Goal: Transaction & Acquisition: Purchase product/service

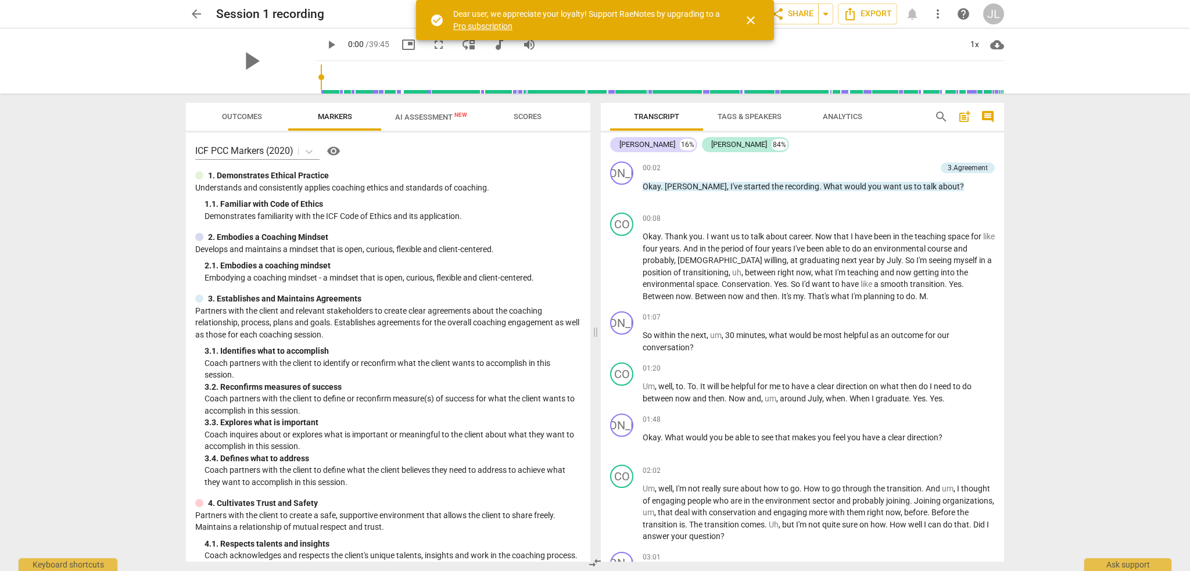
click at [482, 26] on link "Pro subscription" at bounding box center [482, 25] width 59 height 9
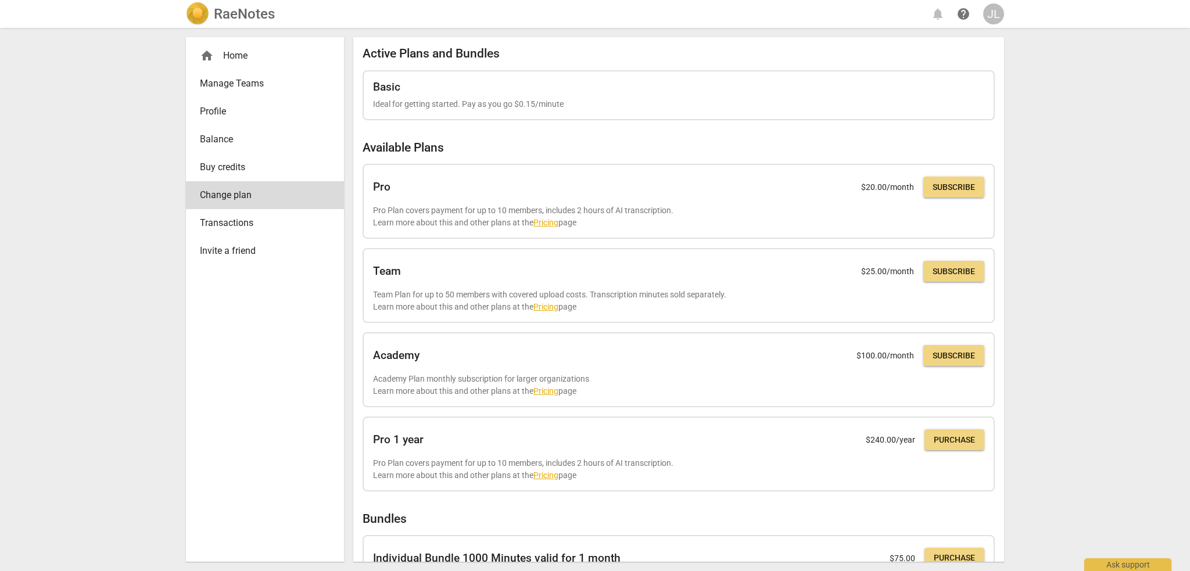
click at [1148, 134] on div "RaeNotes notifications help JL home Home Manage Teams Profile Balance Buy credi…" at bounding box center [595, 285] width 1190 height 571
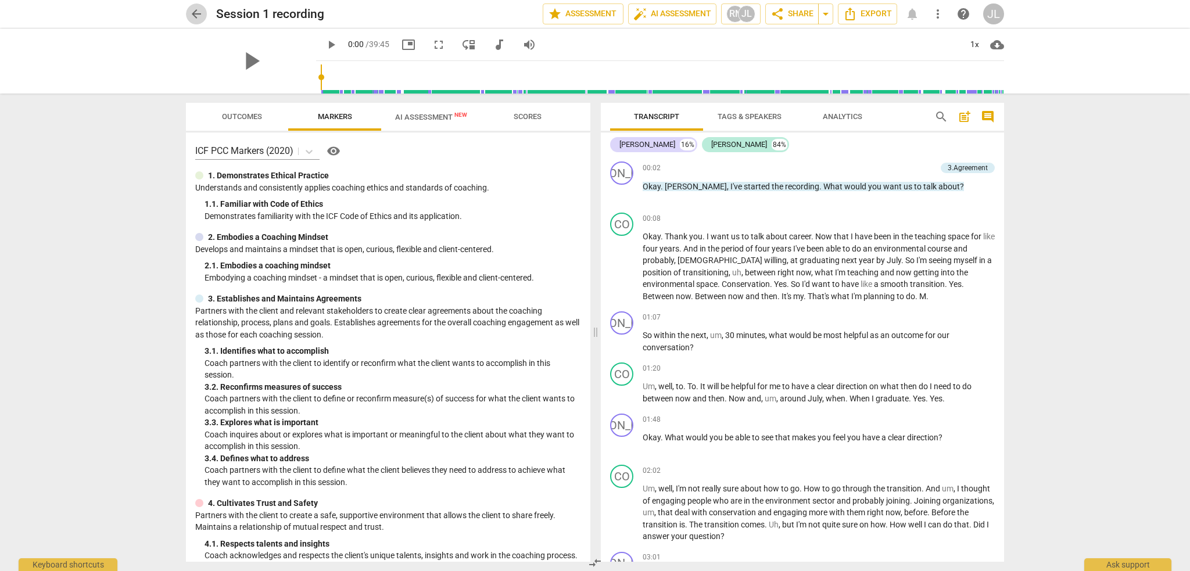
click at [194, 12] on span "arrow_back" at bounding box center [196, 14] width 14 height 14
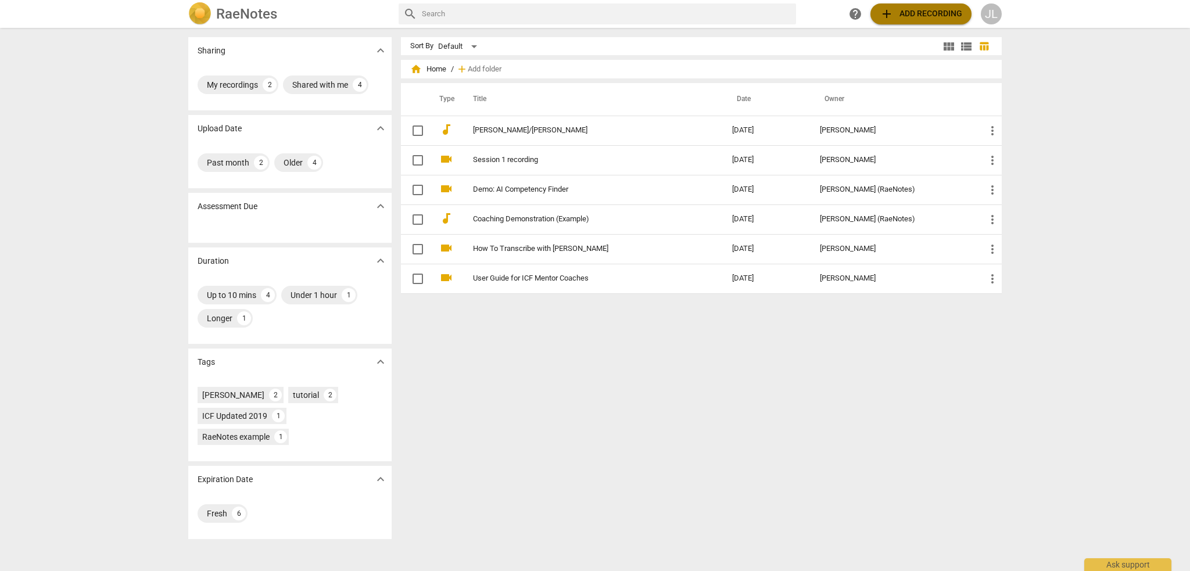
click at [934, 12] on span "add Add recording" at bounding box center [921, 14] width 83 height 14
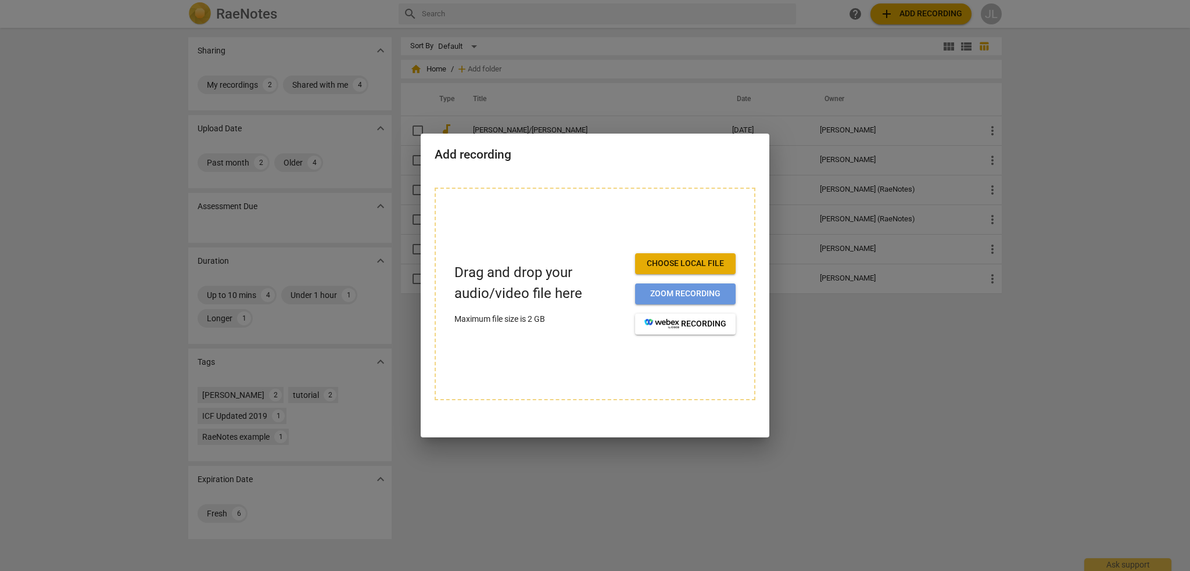
click at [703, 291] on span "Zoom recording" at bounding box center [685, 294] width 82 height 12
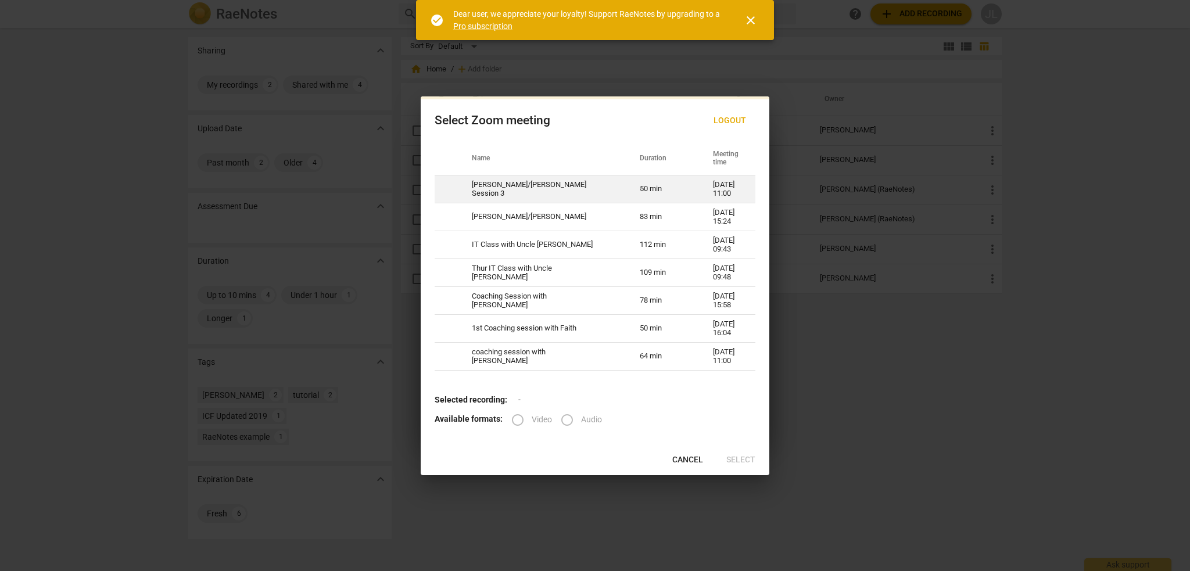
click at [542, 190] on td "[PERSON_NAME]/[PERSON_NAME] Session 3" at bounding box center [542, 189] width 168 height 28
radio input "true"
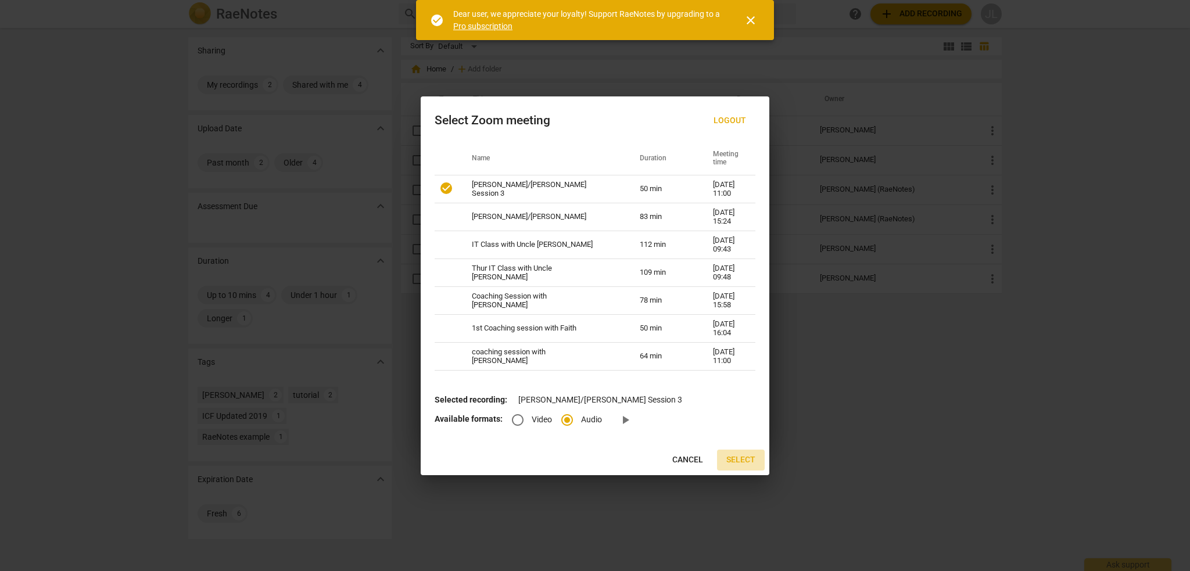
click at [741, 461] on span "Select" at bounding box center [740, 460] width 29 height 12
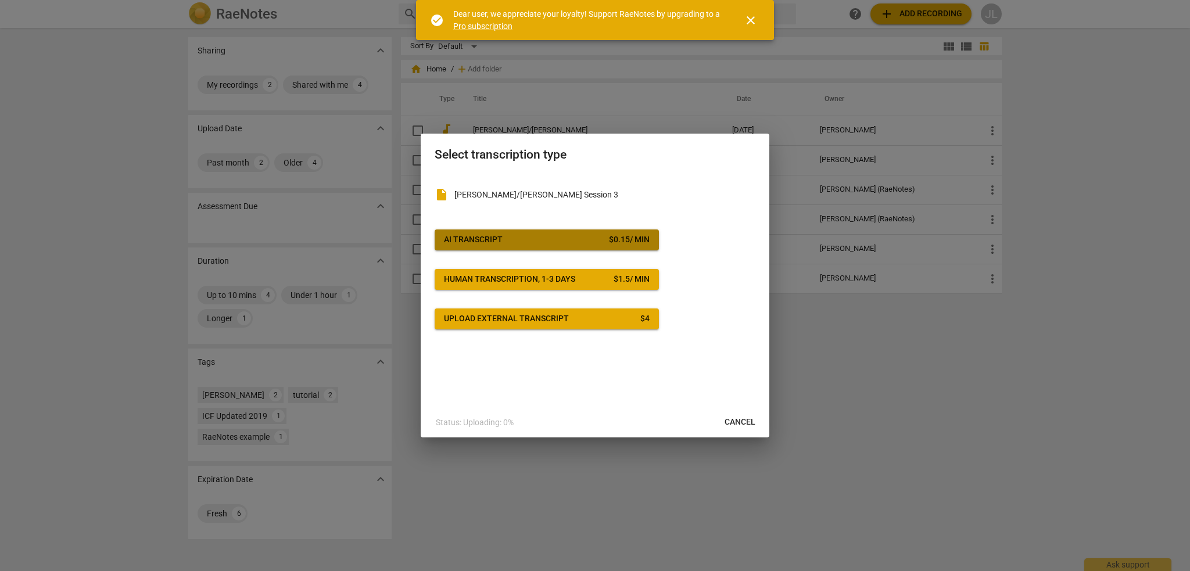
click at [592, 242] on span "AI Transcript $ 0.15 / min" at bounding box center [547, 240] width 206 height 12
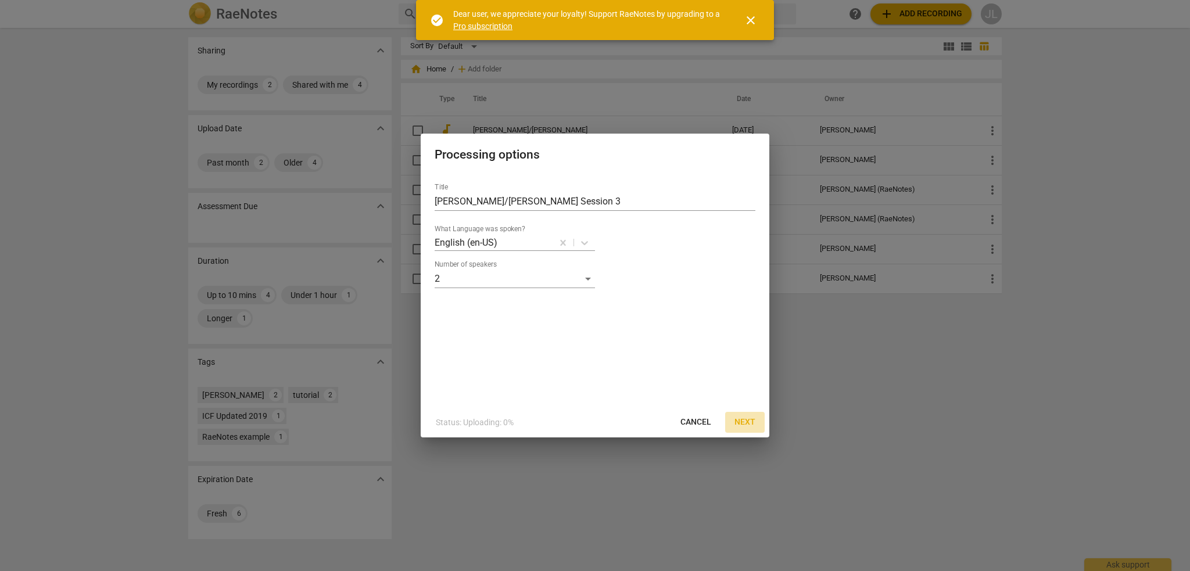
click at [748, 422] on span "Next" at bounding box center [744, 423] width 21 height 12
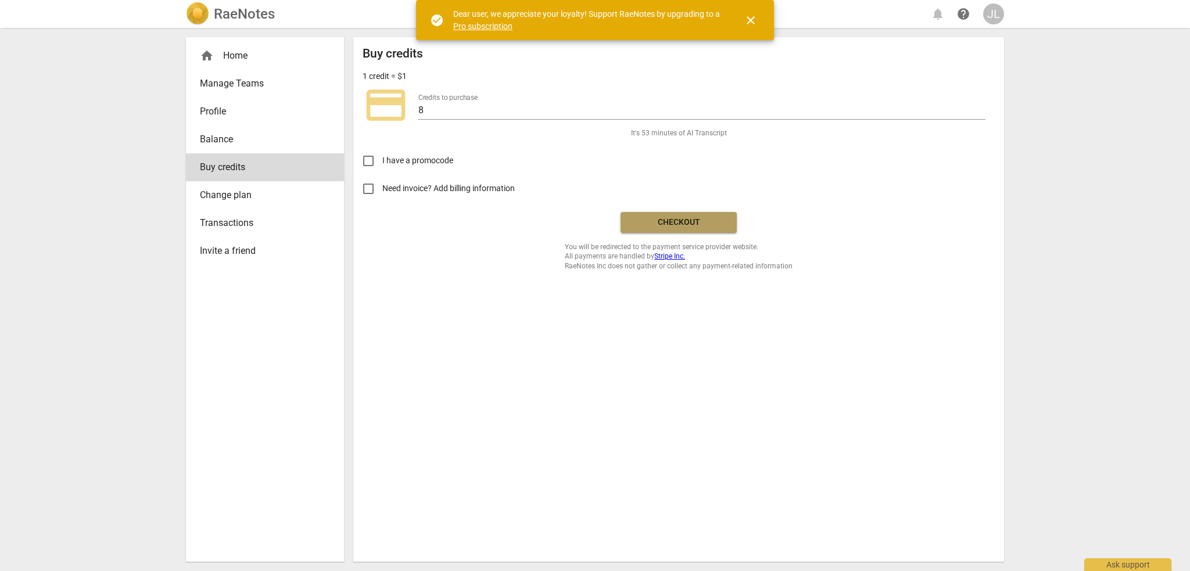
click at [691, 223] on span "Checkout" at bounding box center [679, 223] width 98 height 12
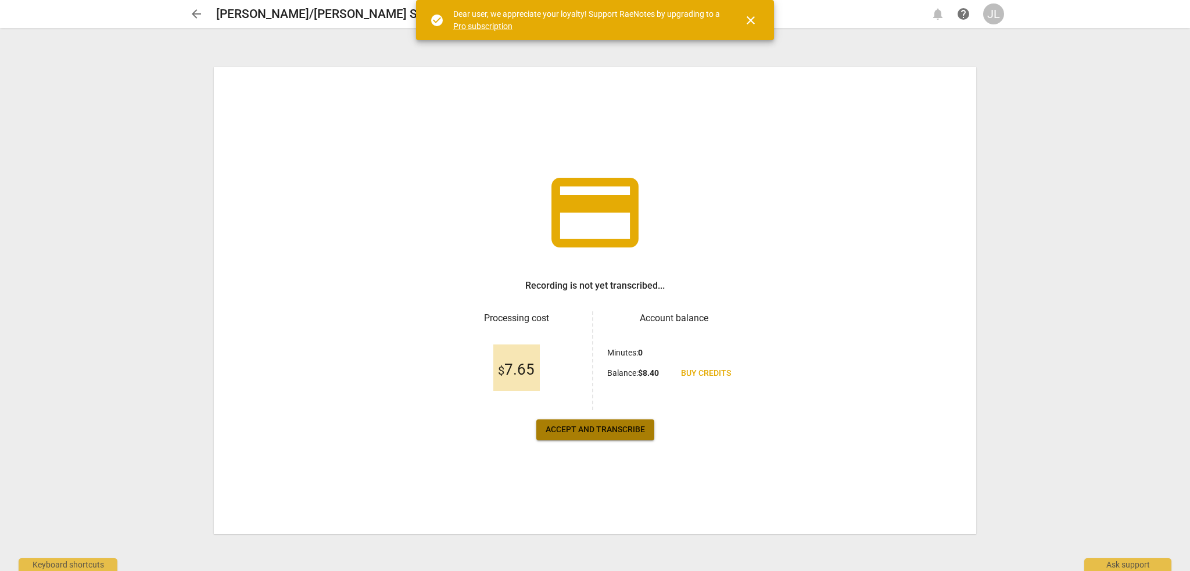
click at [630, 438] on button "Accept and transcribe" at bounding box center [595, 430] width 118 height 21
